Goal: Information Seeking & Learning: Find specific page/section

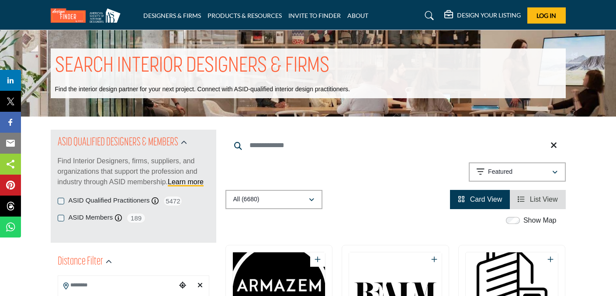
click at [274, 142] on input "Search Keyword" at bounding box center [395, 145] width 340 height 21
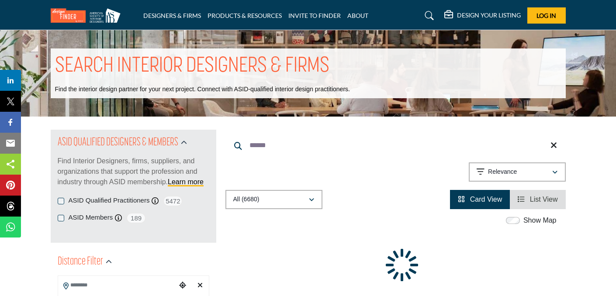
type input "******"
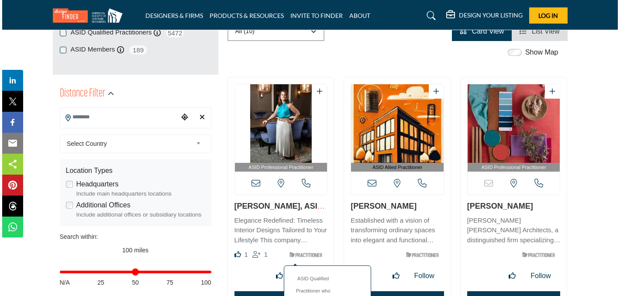
scroll to position [252, 0]
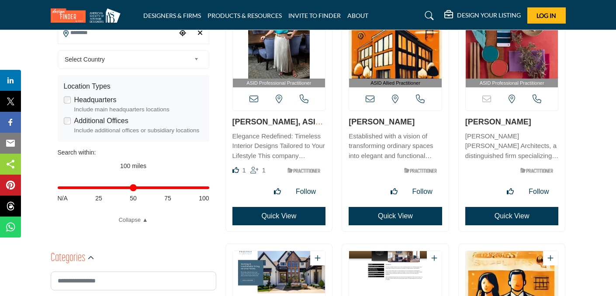
click at [283, 219] on button "Quick View" at bounding box center [278, 216] width 93 height 18
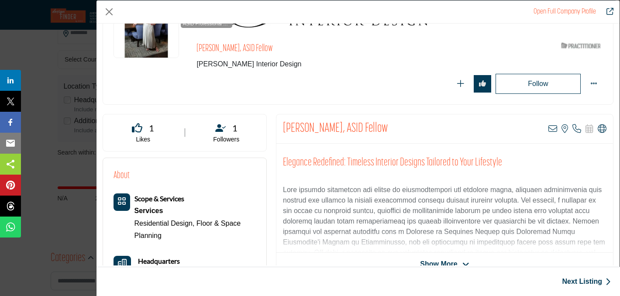
scroll to position [21, 0]
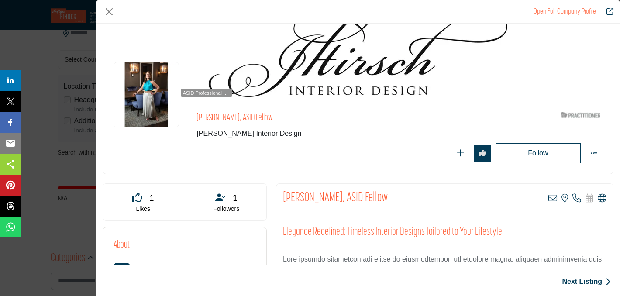
click at [590, 9] on link "Open Full Company Profile" at bounding box center [565, 11] width 62 height 7
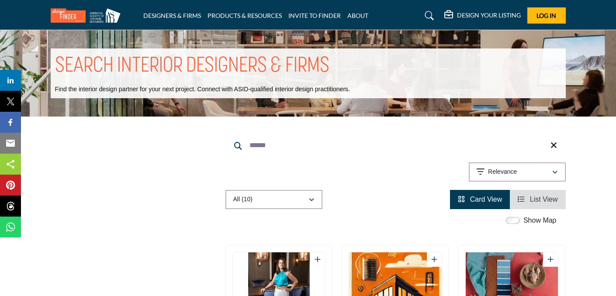
click at [247, 143] on input "******" at bounding box center [395, 145] width 340 height 21
drag, startPoint x: 273, startPoint y: 148, endPoint x: 217, endPoint y: 148, distance: 56.8
type input "*"
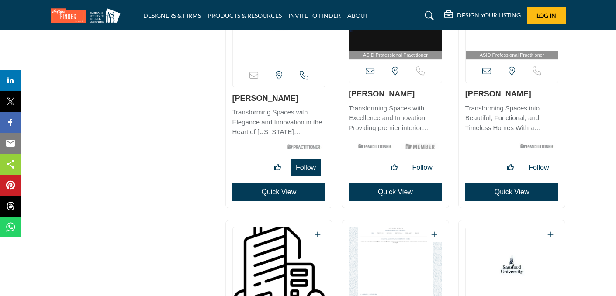
scroll to position [114, 0]
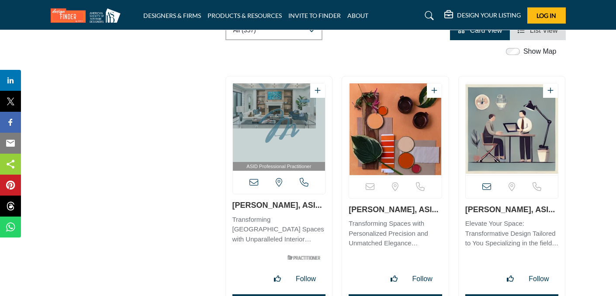
scroll to position [356, 0]
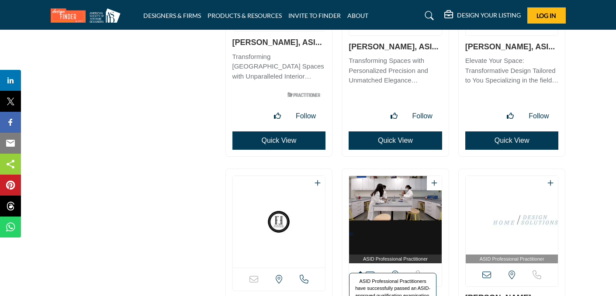
scroll to position [165, 0]
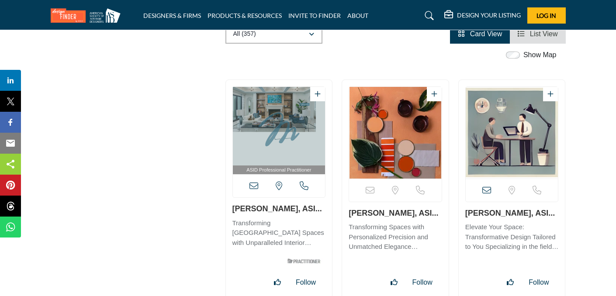
type input "**********"
click at [393, 212] on link "Michelle Miller, ASI..." at bounding box center [393, 213] width 90 height 9
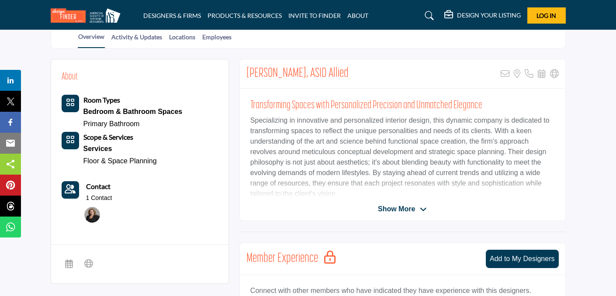
click at [407, 211] on span "Show More" at bounding box center [396, 209] width 37 height 10
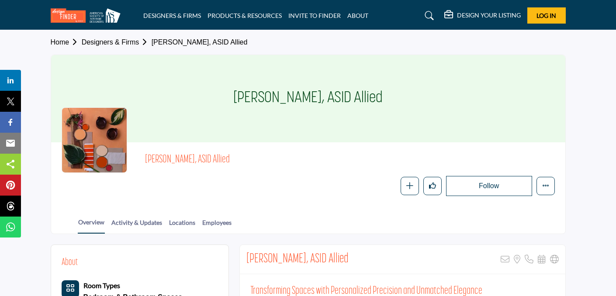
scroll to position [149, 0]
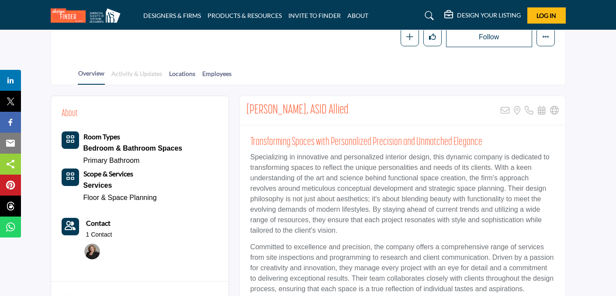
click at [161, 76] on link "Activity & Updates" at bounding box center [137, 76] width 52 height 15
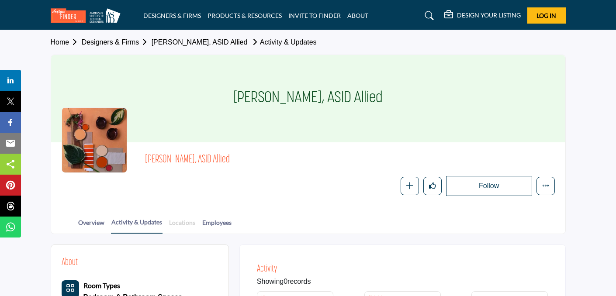
click at [191, 230] on link "Locations" at bounding box center [182, 225] width 27 height 15
click at [489, 12] on h5 "DESIGN YOUR LISTING" at bounding box center [489, 15] width 64 height 8
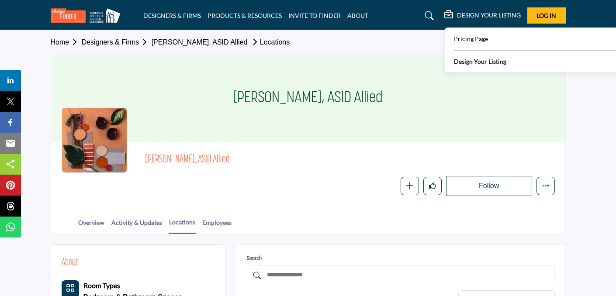
click at [486, 64] on b "Design Your Listing" at bounding box center [480, 61] width 52 height 9
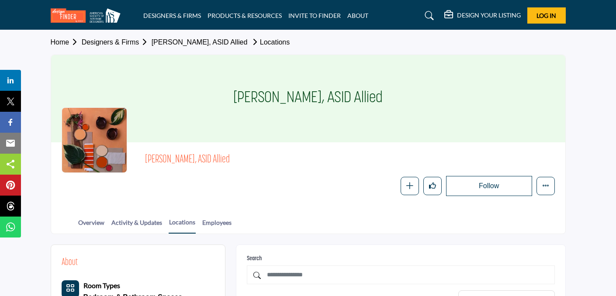
click at [497, 21] on div "DESIGN YOUR LISTING" at bounding box center [482, 15] width 76 height 10
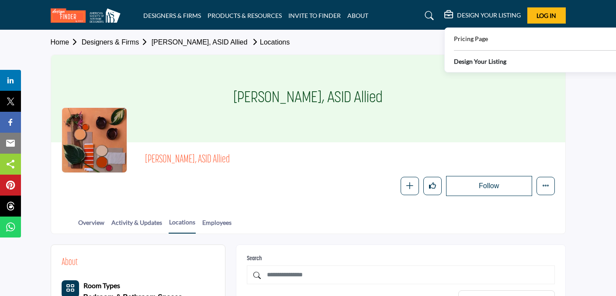
click at [540, 13] on span "Log In" at bounding box center [546, 15] width 20 height 7
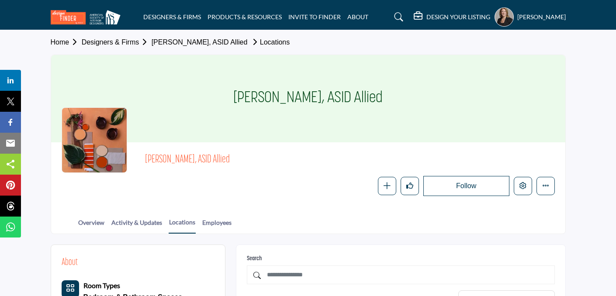
scroll to position [86, 0]
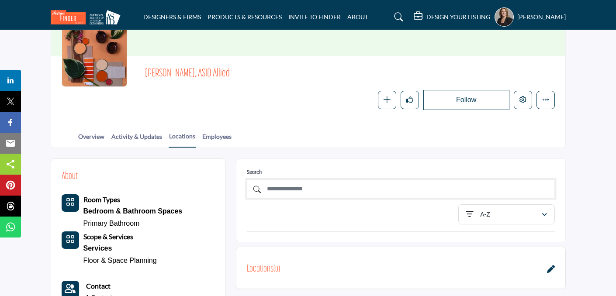
click at [313, 192] on input "text" at bounding box center [401, 188] width 308 height 19
type input "*"
type input "****"
click at [496, 216] on div "A-Z" at bounding box center [503, 214] width 76 height 10
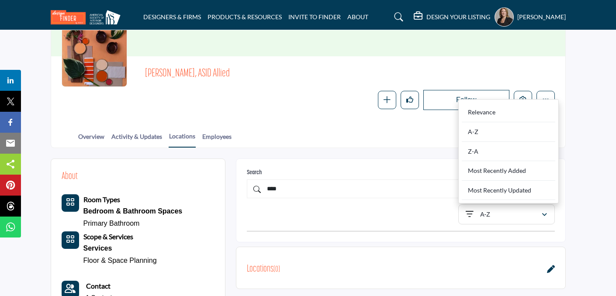
click at [495, 216] on div "A-Z" at bounding box center [503, 214] width 76 height 10
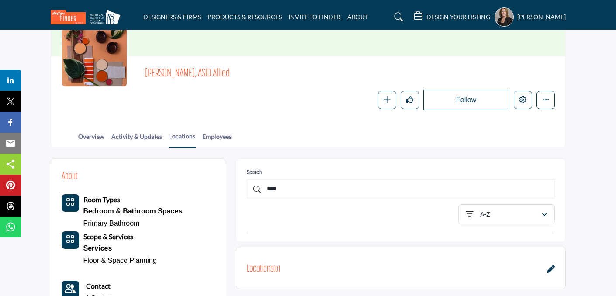
click at [408, 218] on div "A-Z Relevance A-Z" at bounding box center [400, 214] width 317 height 20
click at [302, 193] on input "****" at bounding box center [401, 188] width 308 height 19
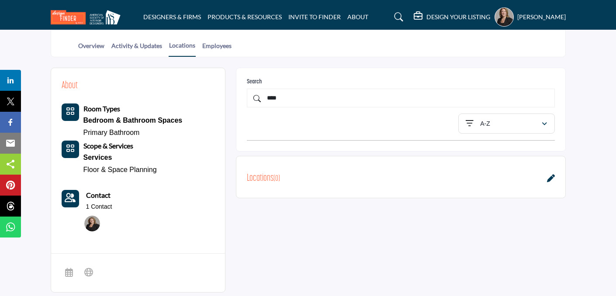
click at [554, 177] on icon at bounding box center [551, 178] width 8 height 8
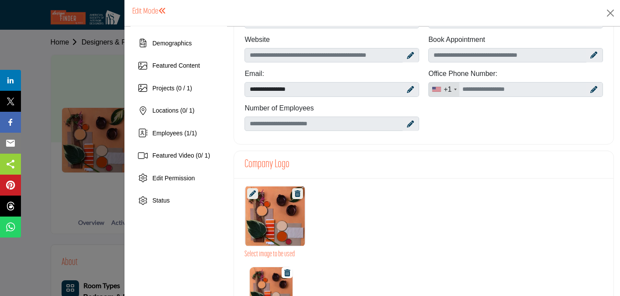
click at [407, 90] on icon at bounding box center [410, 89] width 7 height 7
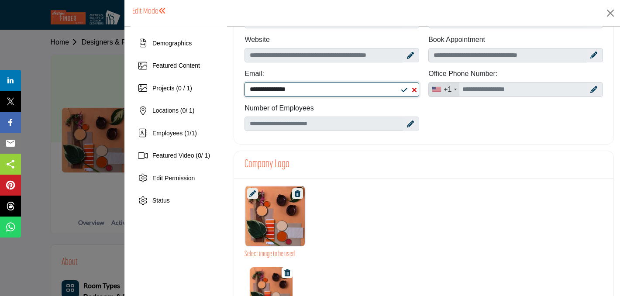
drag, startPoint x: 337, startPoint y: 84, endPoint x: 256, endPoint y: 86, distance: 80.4
click at [256, 86] on input "**********" at bounding box center [332, 89] width 175 height 15
drag, startPoint x: 320, startPoint y: 92, endPoint x: 231, endPoint y: 78, distance: 90.2
type input "*"
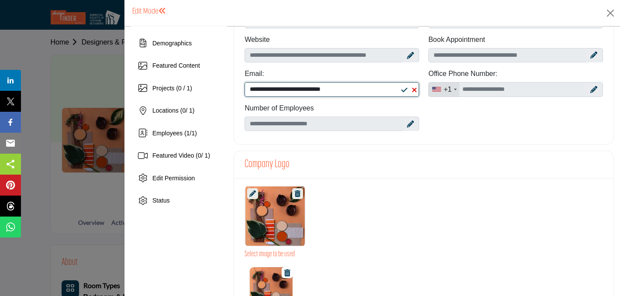
type input "**********"
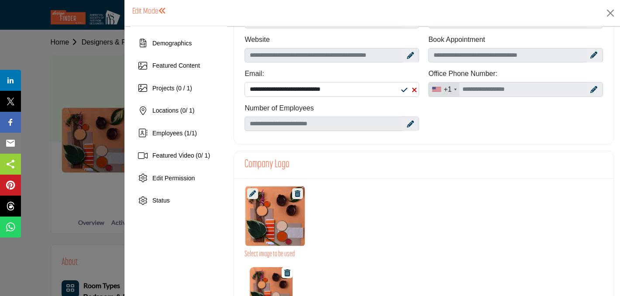
click at [404, 93] on icon at bounding box center [404, 89] width 6 height 7
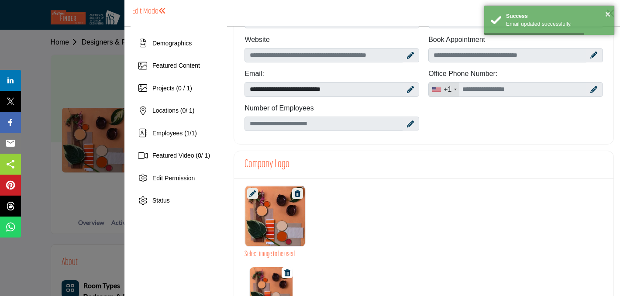
click at [407, 125] on icon at bounding box center [410, 124] width 7 height 7
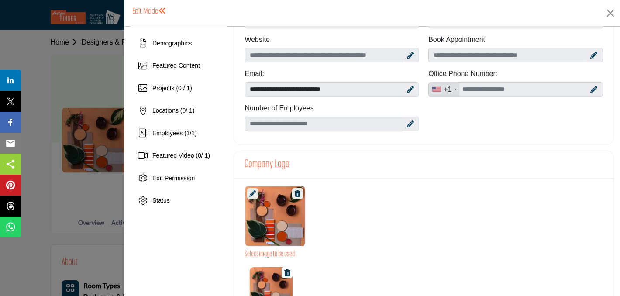
click at [407, 125] on icon at bounding box center [410, 124] width 7 height 7
click at [409, 125] on icon at bounding box center [410, 124] width 7 height 7
click at [403, 121] on div at bounding box center [410, 124] width 15 height 14
click at [407, 122] on icon at bounding box center [410, 124] width 7 height 7
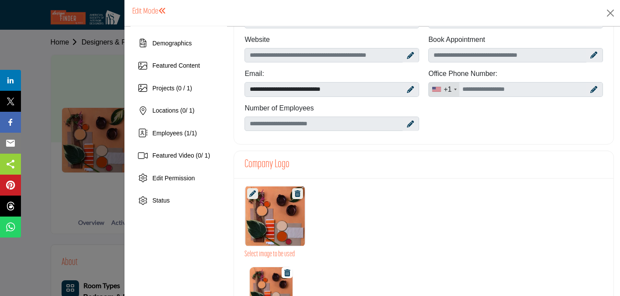
click at [593, 89] on icon at bounding box center [593, 89] width 7 height 7
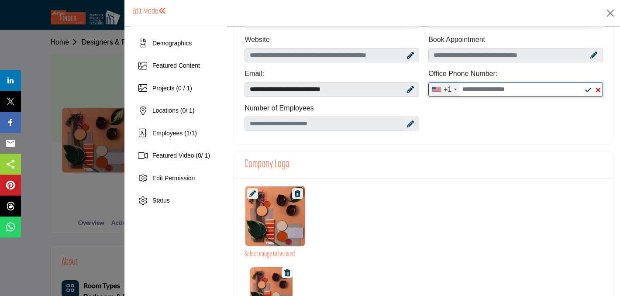
click at [545, 94] on input "Office Number" at bounding box center [515, 89] width 175 height 15
type input "**********"
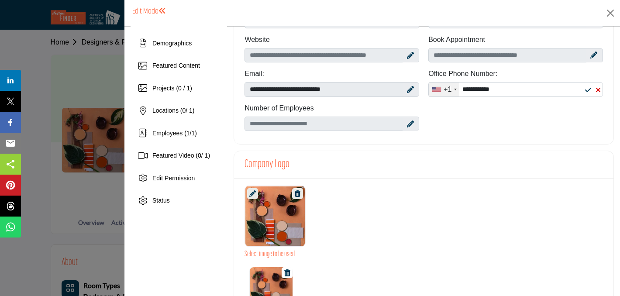
click at [585, 93] on icon at bounding box center [588, 89] width 6 height 7
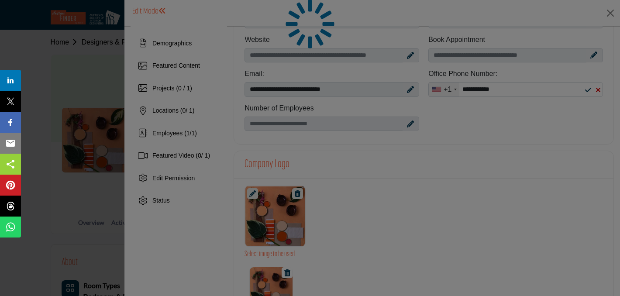
click at [583, 92] on div at bounding box center [310, 148] width 620 height 296
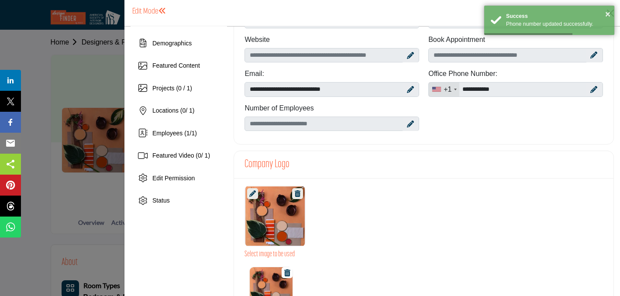
click at [407, 124] on icon at bounding box center [410, 124] width 7 height 7
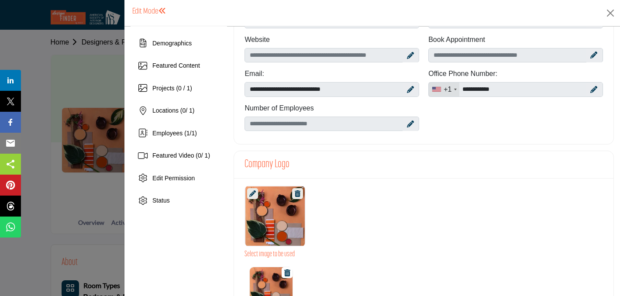
click at [407, 124] on icon at bounding box center [410, 124] width 7 height 7
click at [409, 126] on icon at bounding box center [410, 124] width 7 height 7
click at [407, 122] on icon at bounding box center [410, 124] width 7 height 7
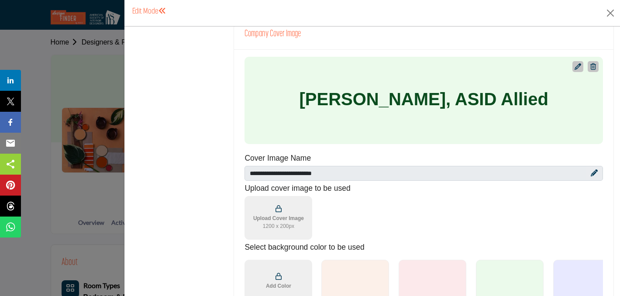
scroll to position [583, 0]
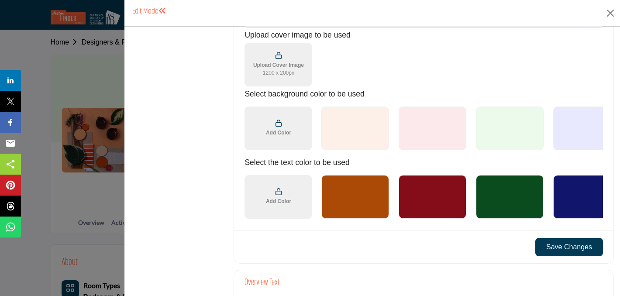
drag, startPoint x: 505, startPoint y: 148, endPoint x: 380, endPoint y: 138, distance: 125.4
click at [380, 138] on ul "Select Cover Image 1 Select Cover Image 2 Select Cover Image 3 Select Cover Ima…" at bounding box center [508, 128] width 382 height 53
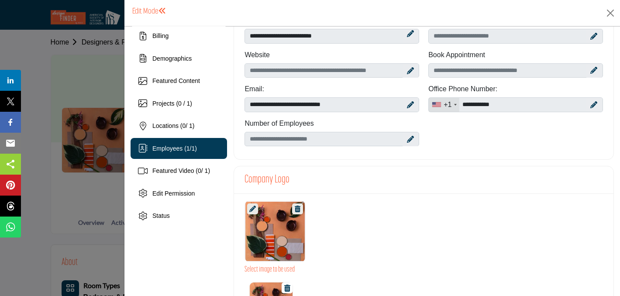
scroll to position [0, 0]
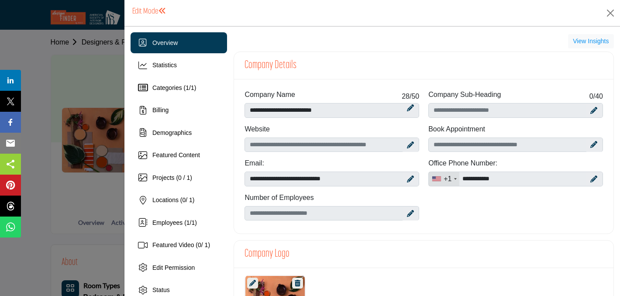
click at [578, 37] on button "View Insights" at bounding box center [591, 41] width 46 height 15
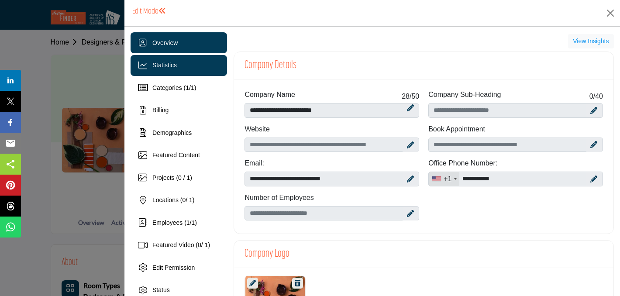
click at [169, 69] on span "Statistics" at bounding box center [164, 65] width 24 height 7
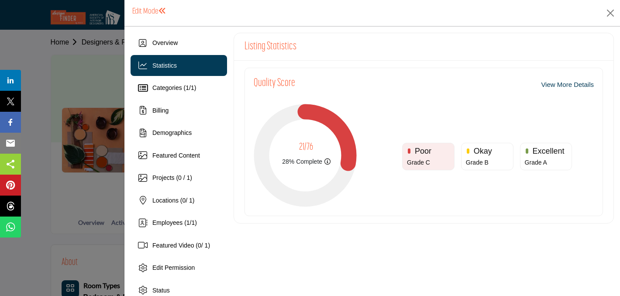
click at [160, 14] on span at bounding box center [162, 11] width 8 height 8
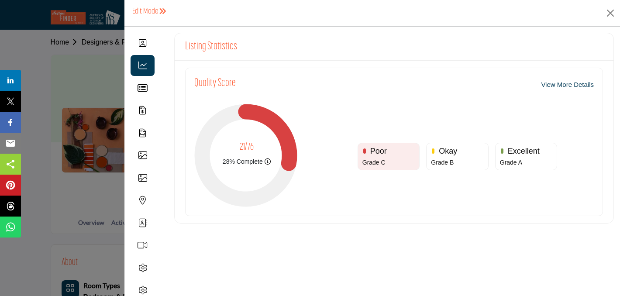
click at [160, 14] on span at bounding box center [162, 11] width 8 height 8
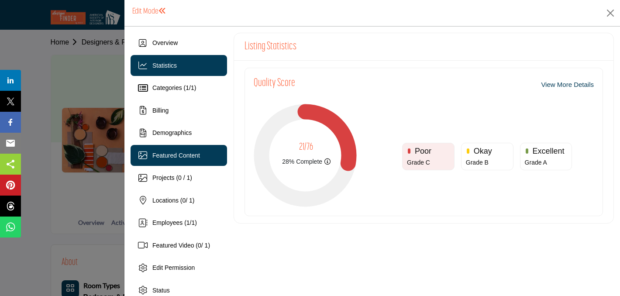
scroll to position [11, 0]
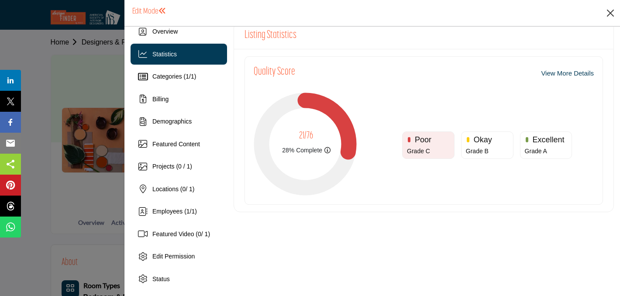
click at [612, 16] on button "Close" at bounding box center [610, 13] width 13 height 13
